Goal: Task Accomplishment & Management: Complete application form

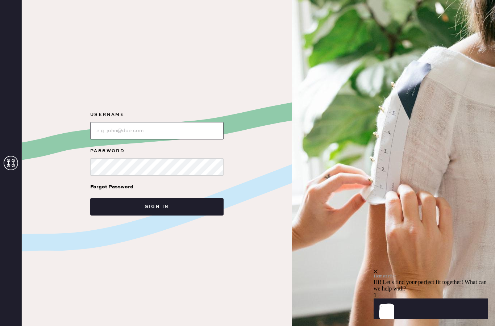
type input "Sezanenewyork"
click at [188, 216] on button "Sign in" at bounding box center [156, 206] width 133 height 17
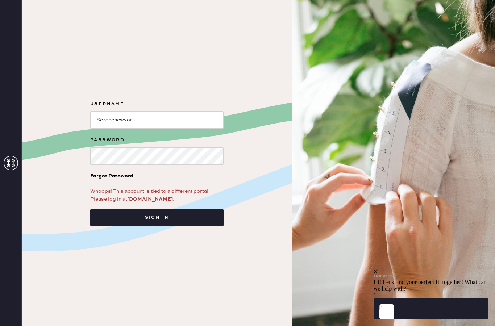
click at [189, 227] on button "Sign in" at bounding box center [156, 217] width 133 height 17
click at [156, 203] on link "app.hemster.co" at bounding box center [150, 199] width 46 height 7
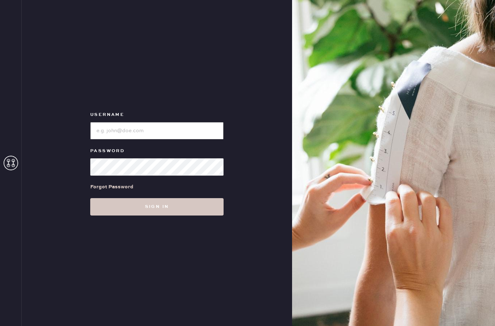
click at [171, 140] on input "loginName" at bounding box center [156, 130] width 133 height 17
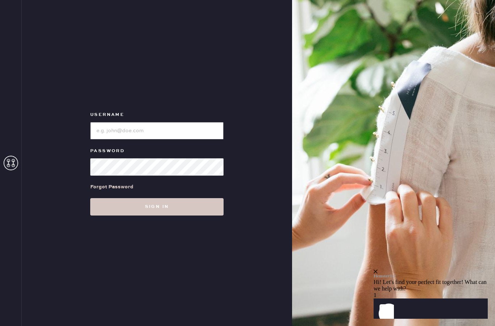
type input "Sezanenewyork"
click at [196, 216] on button "Sign in" at bounding box center [156, 206] width 133 height 17
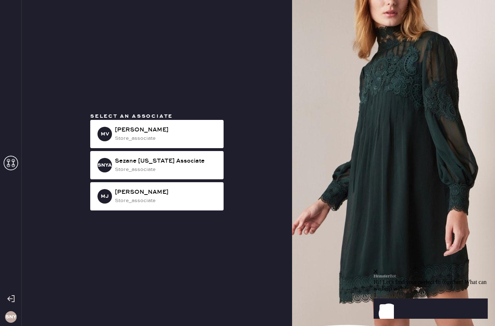
click at [9, 170] on icon at bounding box center [11, 163] width 15 height 15
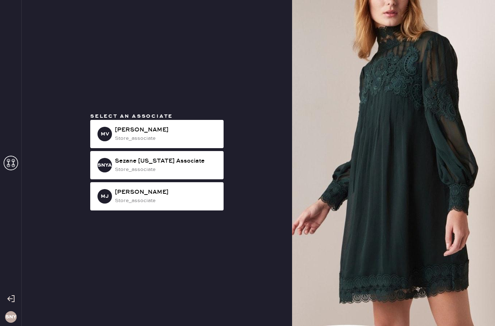
click at [190, 174] on div "store_associate" at bounding box center [166, 170] width 103 height 8
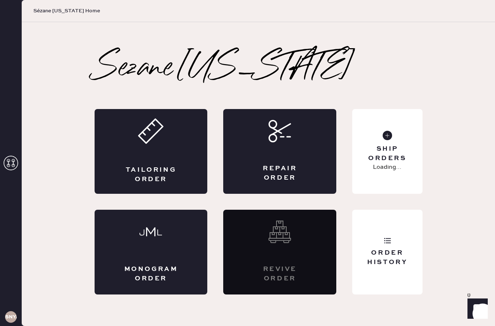
click at [173, 184] on div "Tailoring Order" at bounding box center [151, 175] width 55 height 18
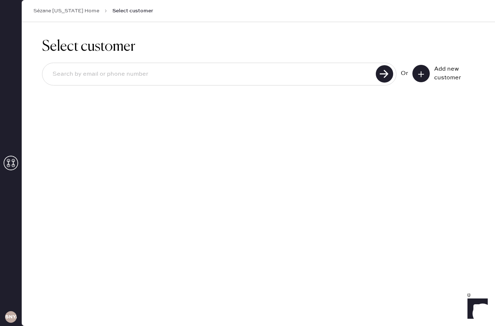
click at [257, 79] on input at bounding box center [210, 74] width 327 height 17
click at [224, 72] on input at bounding box center [210, 74] width 327 height 17
click at [425, 79] on button at bounding box center [421, 73] width 17 height 17
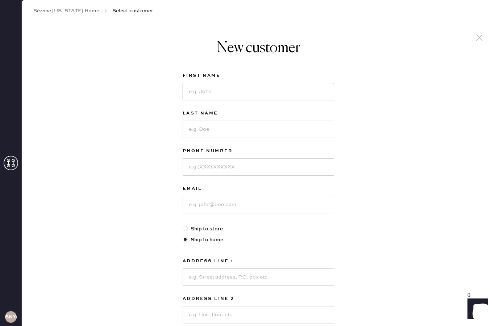
click at [251, 87] on input at bounding box center [259, 91] width 152 height 17
click at [222, 93] on input at bounding box center [259, 91] width 152 height 17
type input "[PERSON_NAME]"
click at [238, 131] on input at bounding box center [259, 129] width 152 height 17
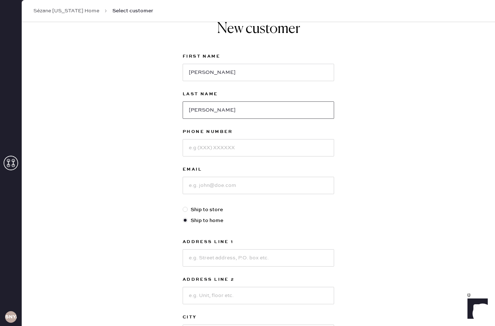
type input "[PERSON_NAME]"
click at [247, 143] on input at bounding box center [259, 147] width 152 height 17
type input "2523271028"
click at [249, 182] on input at bounding box center [259, 185] width 152 height 17
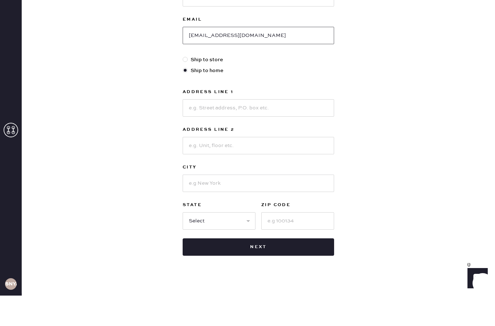
scroll to position [3, 0]
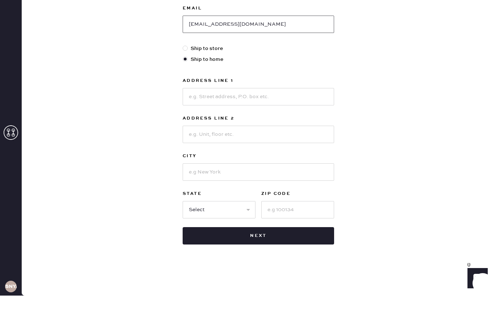
type input "[EMAIL_ADDRESS][DOMAIN_NAME]"
click at [243, 119] on input at bounding box center [259, 127] width 152 height 17
type input "21 East 21st"
click at [240, 156] on input at bounding box center [259, 164] width 152 height 17
type input "Apt BB"
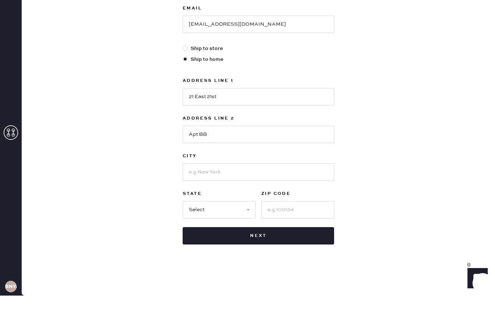
click at [226, 194] on input at bounding box center [259, 202] width 152 height 17
type input "n"
type input "[US_STATE]"
click at [234, 232] on select "Select AK AL AR AZ CA CO CT [GEOGRAPHIC_DATA] DE FL [GEOGRAPHIC_DATA] HI [GEOGR…" at bounding box center [219, 240] width 73 height 17
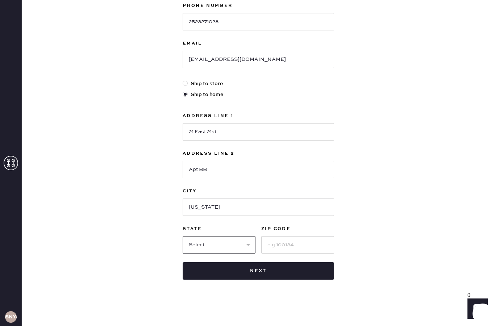
select select "NY"
click at [289, 236] on input at bounding box center [297, 244] width 73 height 17
click at [296, 236] on input at bounding box center [297, 244] width 73 height 17
type input "10010"
click at [277, 263] on button "Next" at bounding box center [259, 271] width 152 height 17
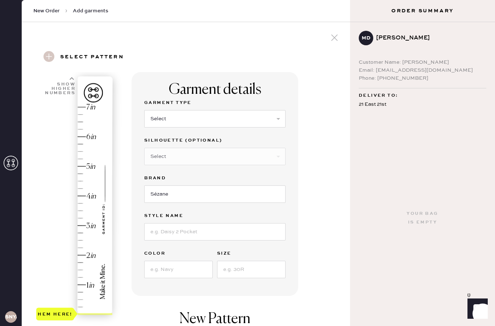
click at [203, 121] on select "Select Basic Skirt Jeans Leggings Pants Pencil Skirt Shorts Basic Sleeved Dress…" at bounding box center [214, 118] width 141 height 17
select select "2"
click at [239, 160] on select "Select Shorts Cropped Flare Boot Cut Straight Skinny Other" at bounding box center [214, 156] width 141 height 17
select select "other"
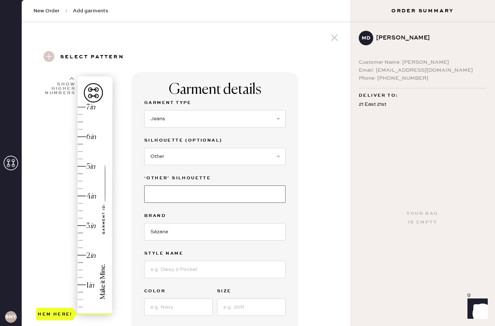
click at [239, 197] on input at bounding box center [214, 194] width 141 height 17
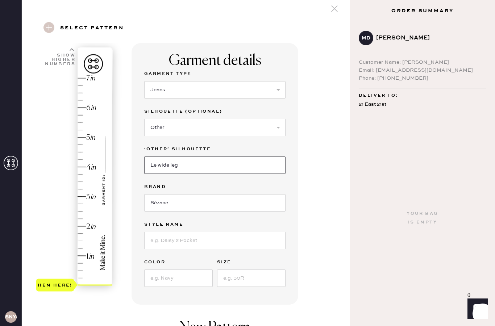
type input "Le wide leg"
click at [210, 232] on input at bounding box center [214, 240] width 141 height 17
type input "lw wide leg"
click at [165, 157] on input "Le wide leg" at bounding box center [214, 165] width 141 height 17
type input "Wide leg"
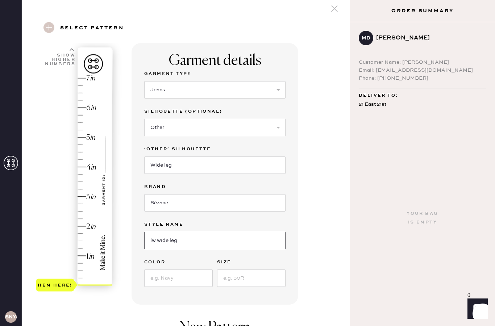
click at [195, 232] on input "lw wide leg" at bounding box center [214, 240] width 141 height 17
click at [158, 232] on input "lw wide leg" at bounding box center [214, 240] width 141 height 17
type input "le wide leg"
click at [193, 270] on input at bounding box center [178, 278] width 69 height 17
type input "blue moyen"
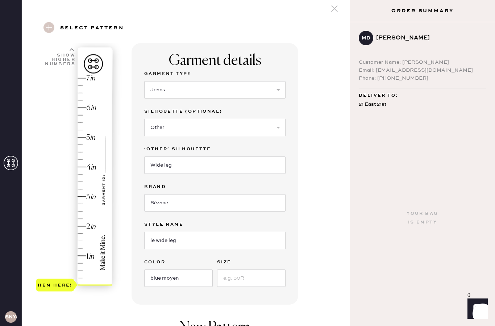
click at [264, 270] on input at bounding box center [251, 278] width 69 height 17
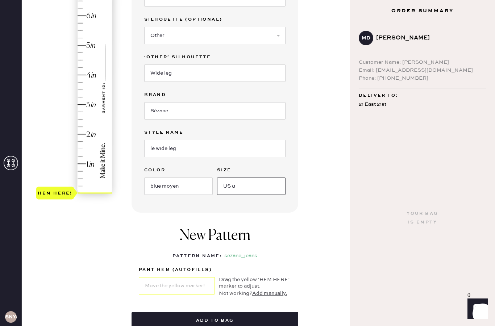
scroll to position [94, 0]
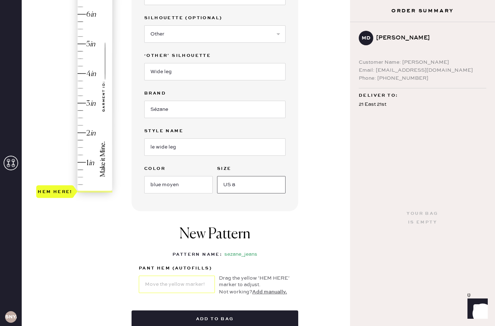
type input "US 8"
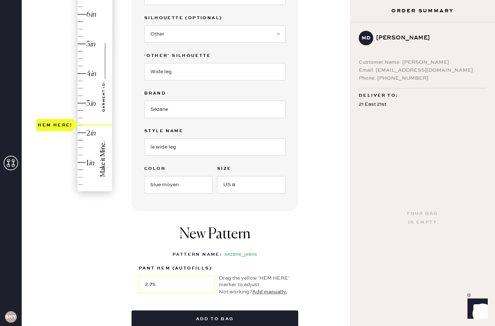
type input "3"
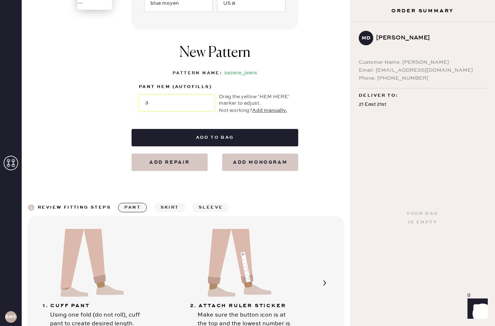
scroll to position [287, 0]
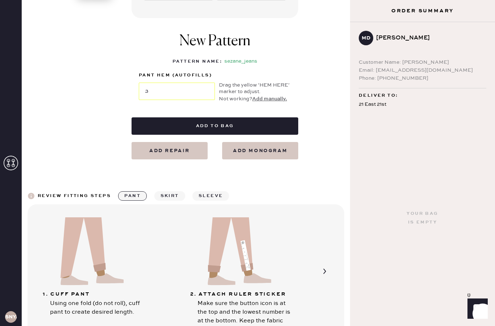
click at [275, 117] on button "Add to bag" at bounding box center [215, 125] width 167 height 17
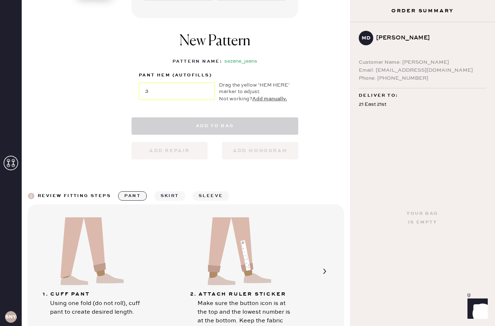
select select
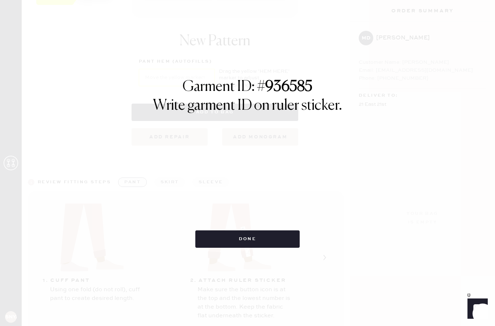
select select "2"
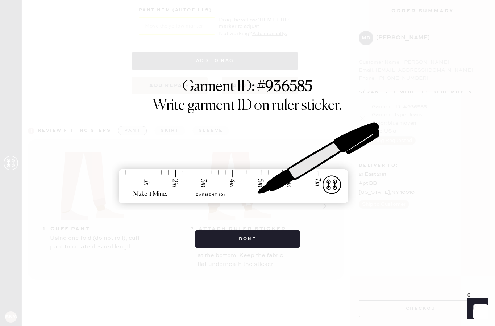
scroll to position [352, 0]
click at [286, 239] on div "Make sure the button icon is at the top and the lowest number is at the bottom.…" at bounding box center [246, 251] width 96 height 35
click at [268, 242] on button "Done" at bounding box center [247, 239] width 105 height 17
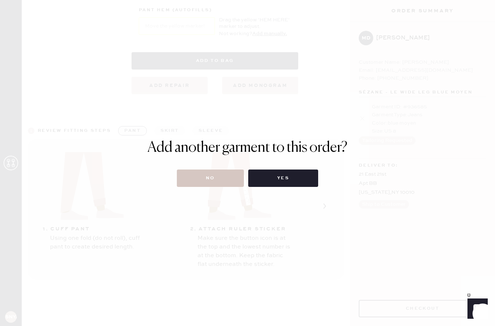
scroll to position [0, 0]
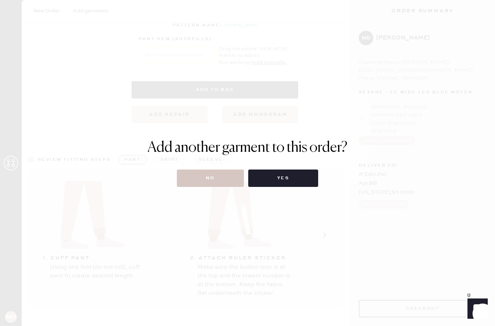
click at [221, 179] on button "No" at bounding box center [210, 178] width 67 height 17
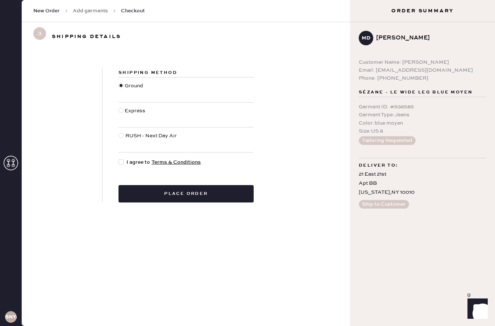
click at [123, 165] on div at bounding box center [123, 162] width 8 height 8
click at [119, 159] on input "I agree to Terms & Conditions" at bounding box center [119, 158] width 0 height 0
checkbox input "true"
click at [159, 194] on button "Place order" at bounding box center [186, 193] width 135 height 17
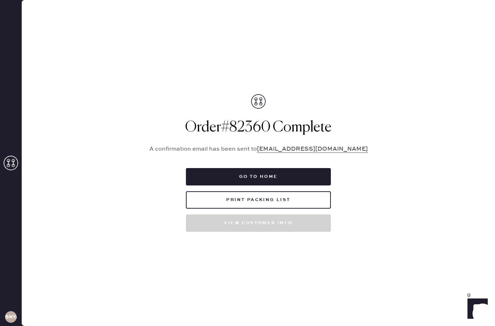
click at [287, 209] on button "Print Packing List" at bounding box center [258, 199] width 145 height 17
click at [312, 186] on button "Go to home" at bounding box center [258, 176] width 145 height 17
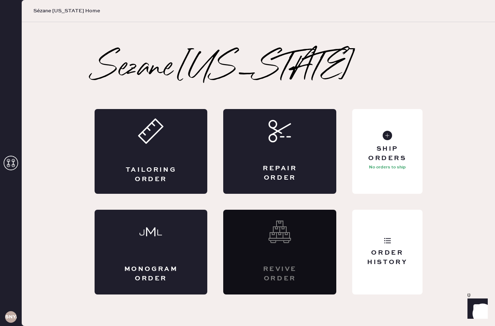
click at [398, 194] on div "Ship Orders No orders to ship" at bounding box center [387, 151] width 70 height 85
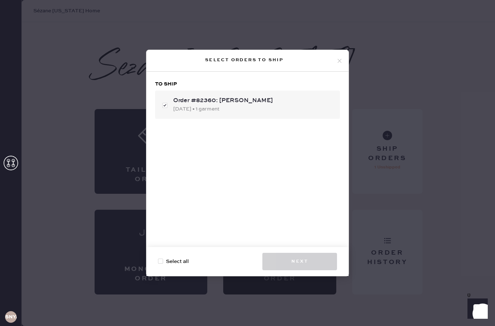
checkbox input "true"
click at [289, 264] on button "Next" at bounding box center [300, 261] width 75 height 17
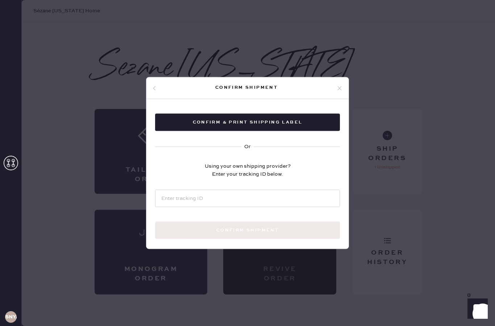
scroll to position [1, 0]
click at [290, 123] on button "Confirm & Print shipping label" at bounding box center [247, 122] width 185 height 17
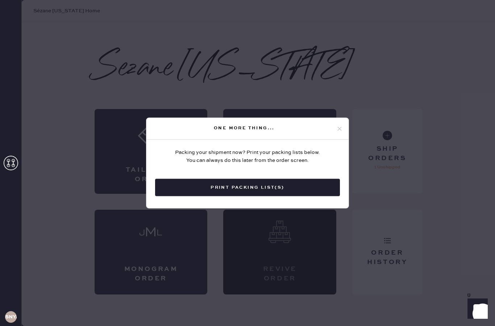
click at [281, 189] on button "Print Packing List(s)" at bounding box center [247, 187] width 185 height 17
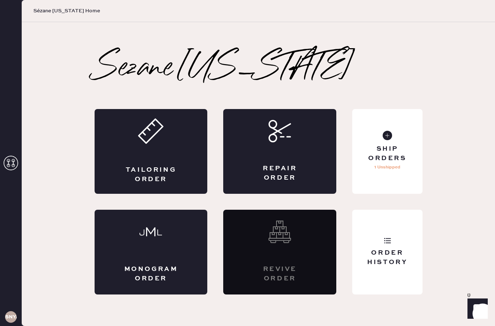
scroll to position [0, 0]
click at [408, 183] on div "Ship Orders 1 Unshipped" at bounding box center [387, 151] width 70 height 85
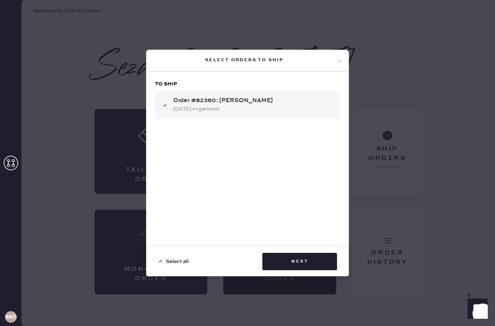
checkbox input "false"
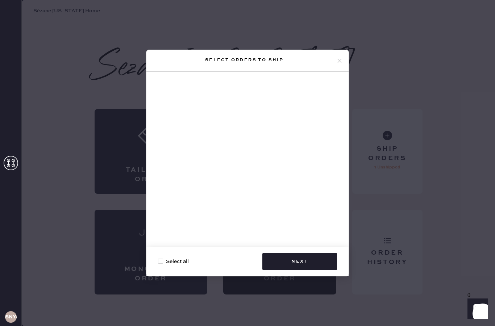
click at [339, 61] on icon at bounding box center [339, 61] width 7 height 7
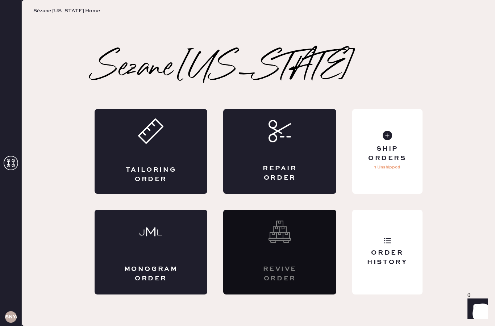
click at [388, 267] on div "Order History" at bounding box center [387, 258] width 58 height 18
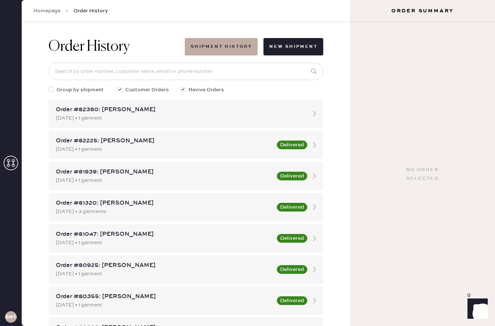
click at [176, 112] on div "Order #82360: [PERSON_NAME]" at bounding box center [179, 110] width 247 height 9
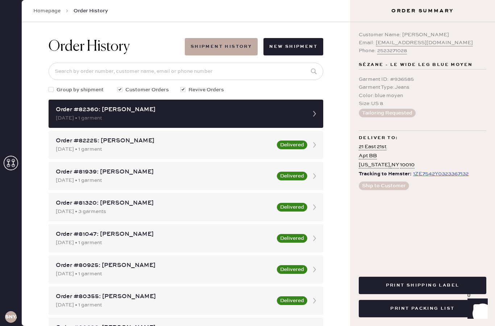
scroll to position [29, 0]
click at [435, 308] on button "Print Packing List" at bounding box center [423, 308] width 128 height 17
click at [75, 106] on div "Order #82360: [PERSON_NAME]" at bounding box center [179, 110] width 247 height 9
click at [191, 106] on div "Order #82360: [PERSON_NAME]" at bounding box center [179, 110] width 247 height 9
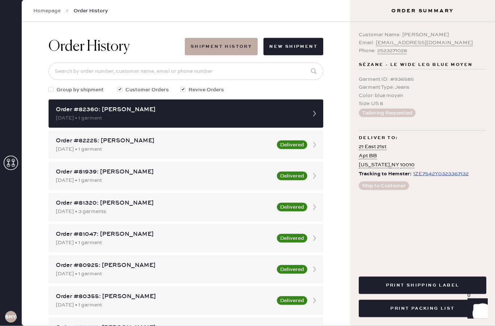
scroll to position [29, 0]
click at [434, 312] on button "Print Packing List" at bounding box center [423, 308] width 128 height 17
